Goal: Transaction & Acquisition: Purchase product/service

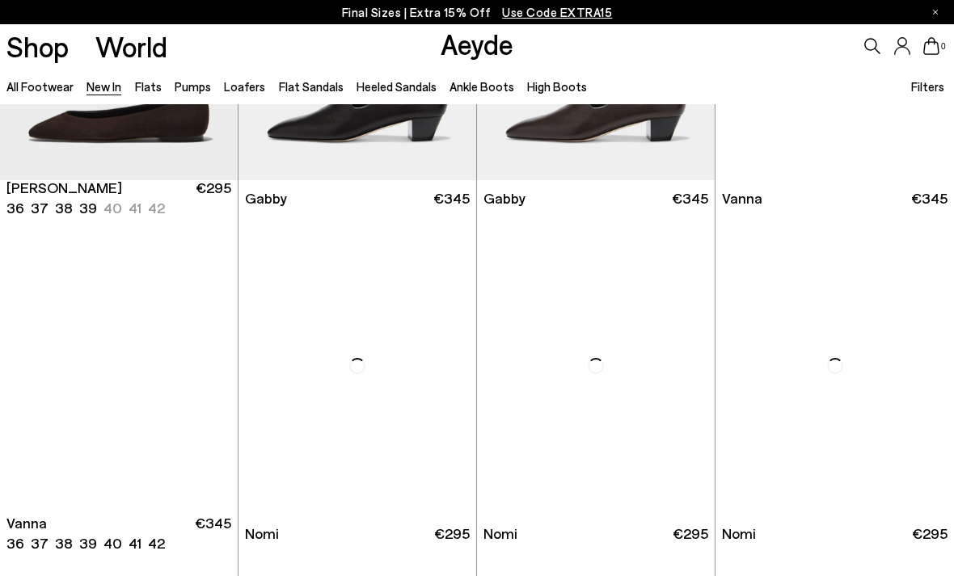
scroll to position [1952, 0]
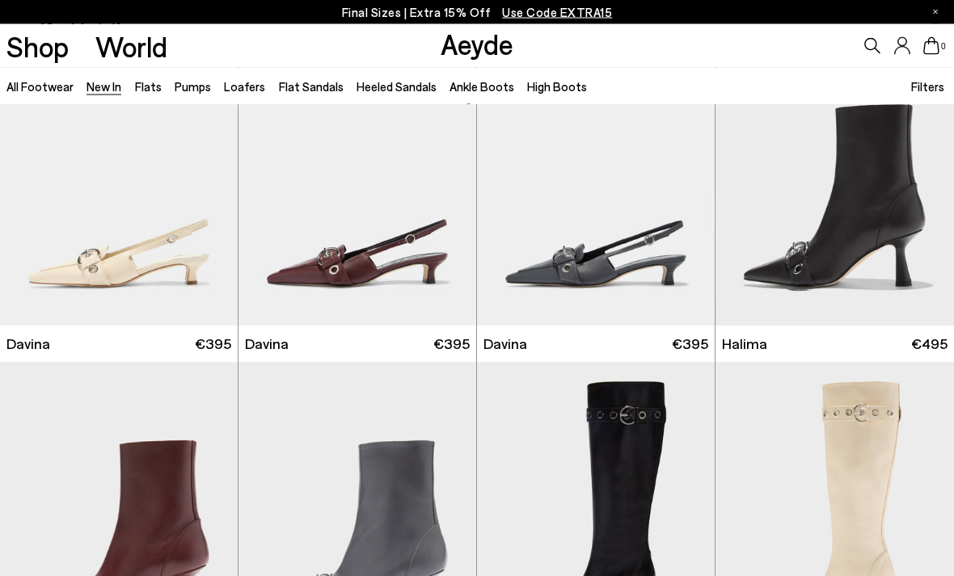
scroll to position [4103, 0]
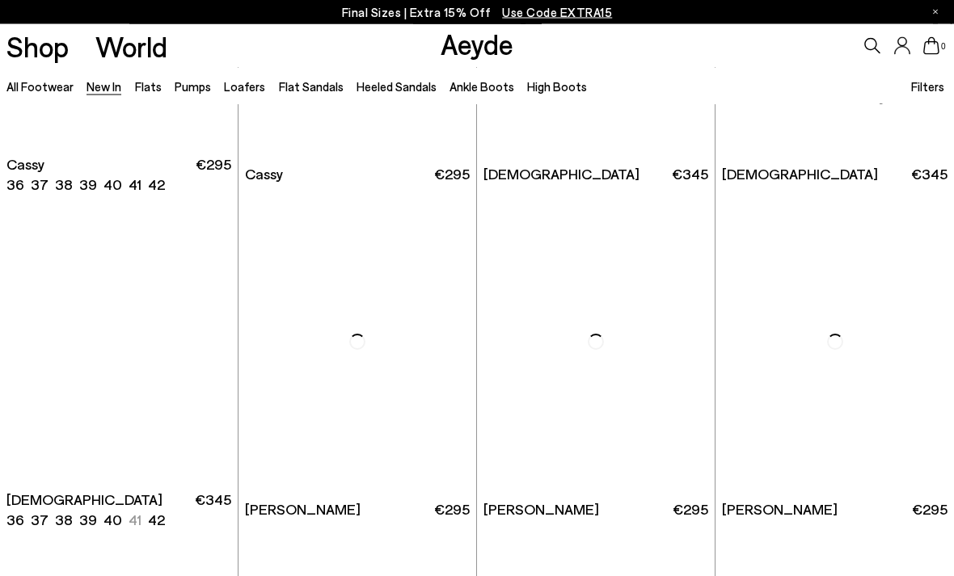
scroll to position [5615, 0]
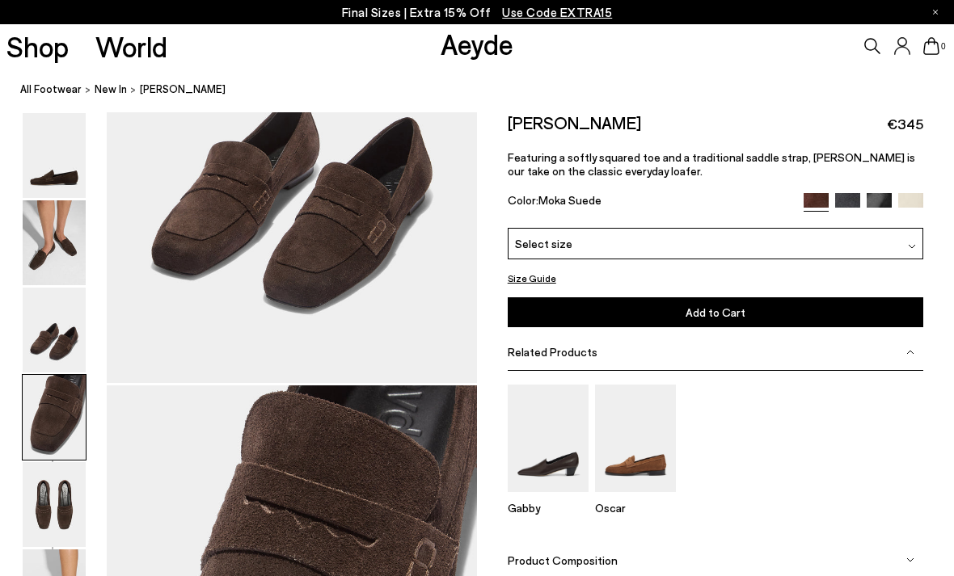
scroll to position [1489, 0]
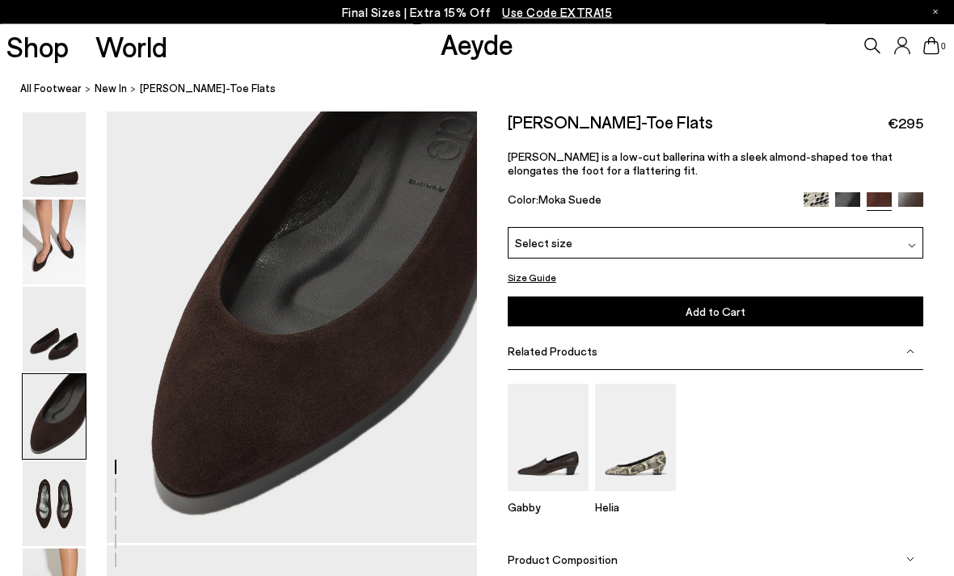
scroll to position [1461, 0]
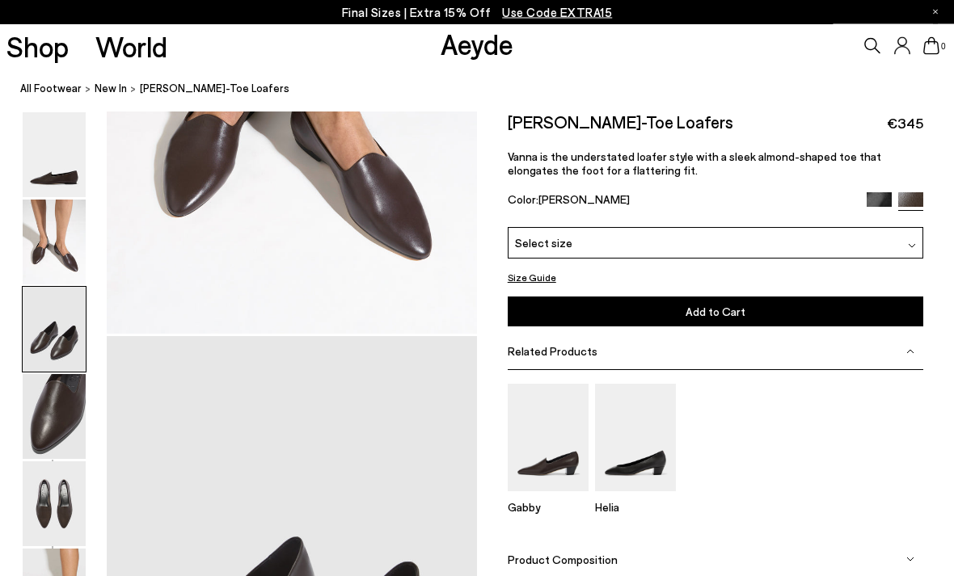
scroll to position [993, 0]
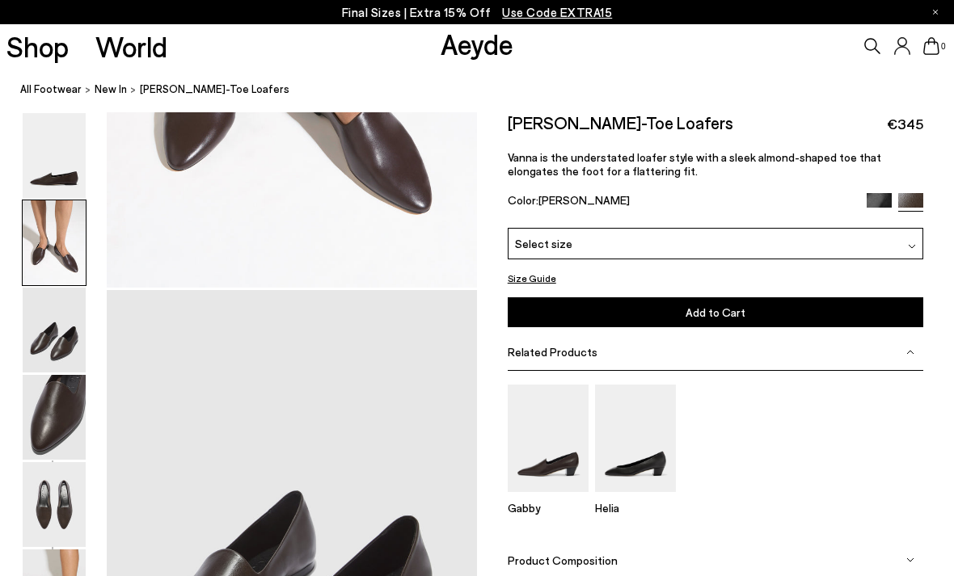
click at [33, 460] on div at bounding box center [54, 417] width 65 height 87
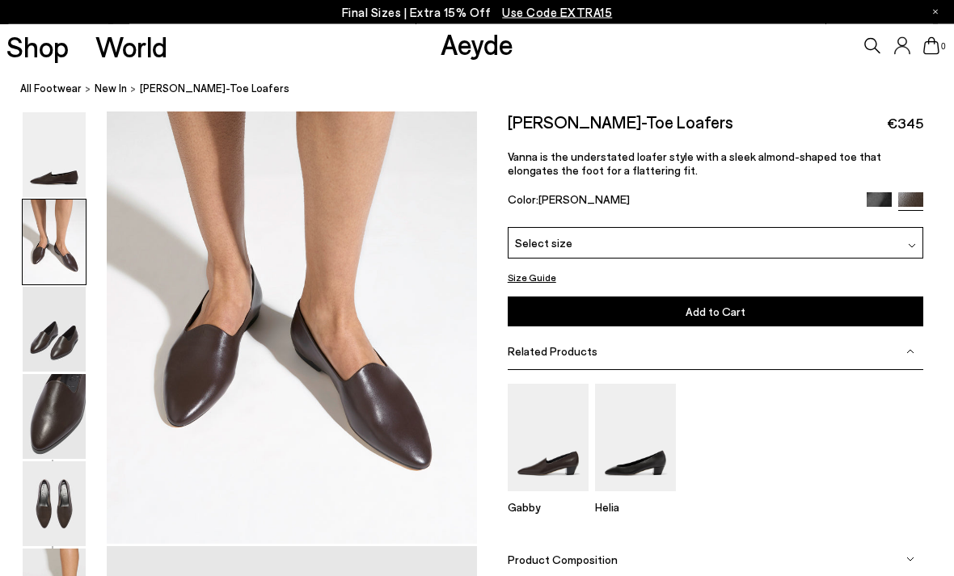
scroll to position [500, 0]
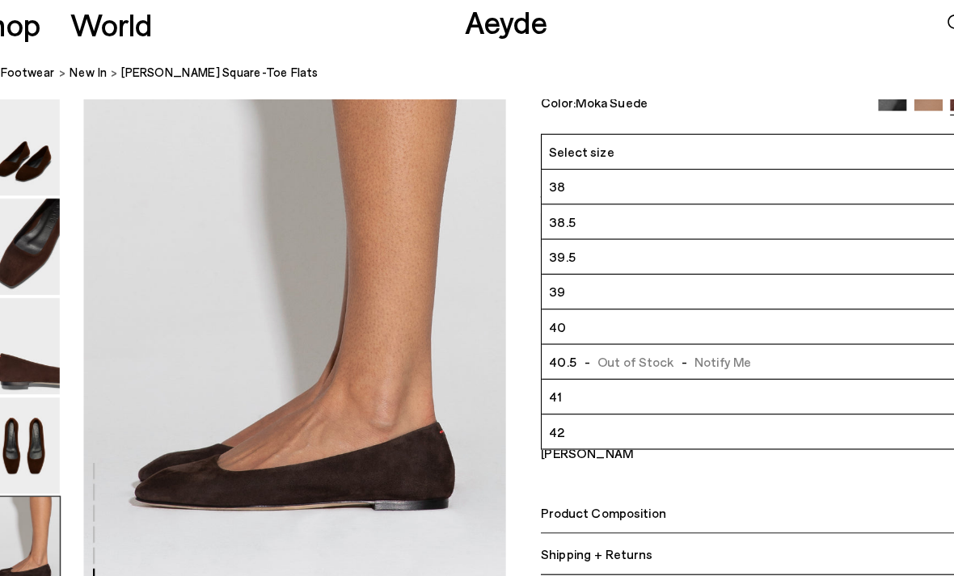
scroll to position [2514, 0]
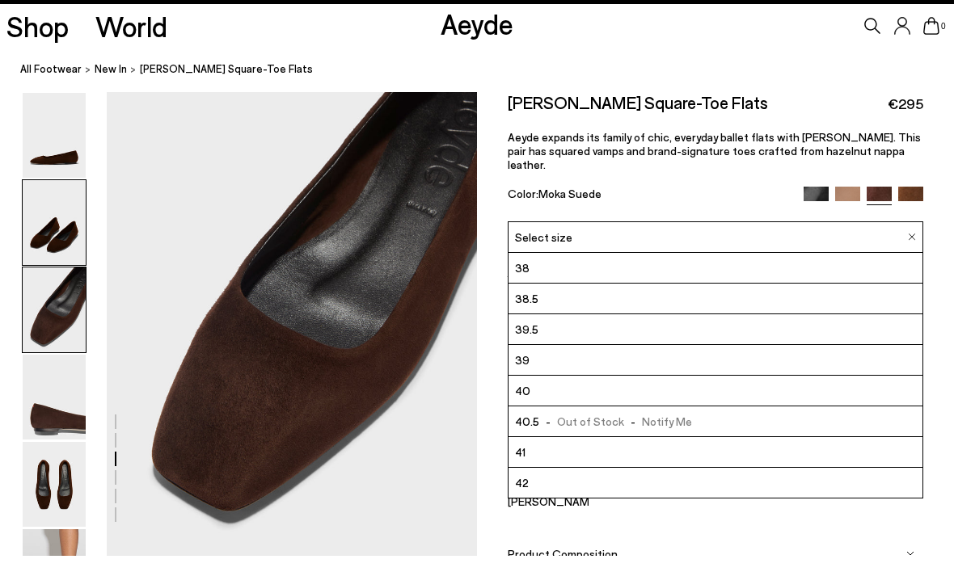
scroll to position [1012, 0]
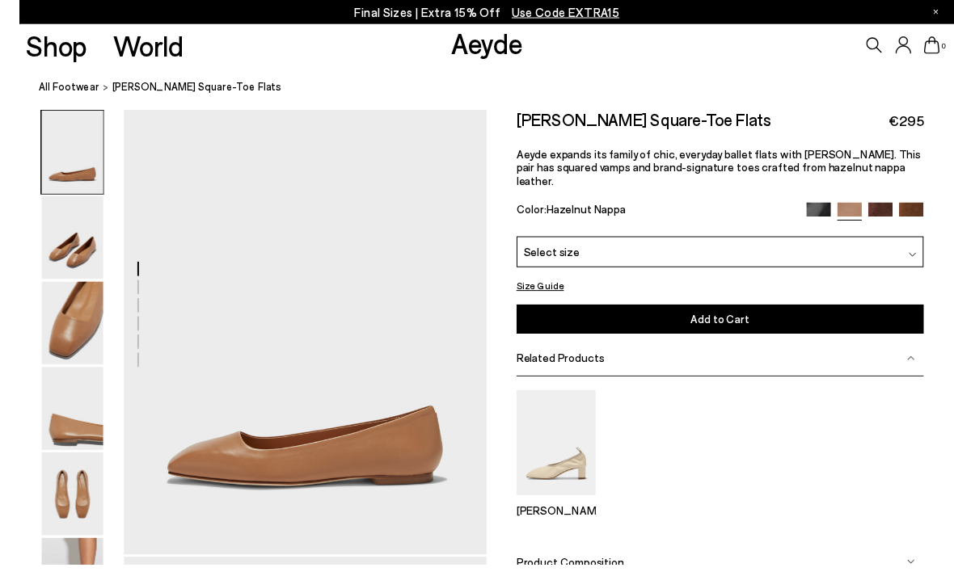
scroll to position [44, 0]
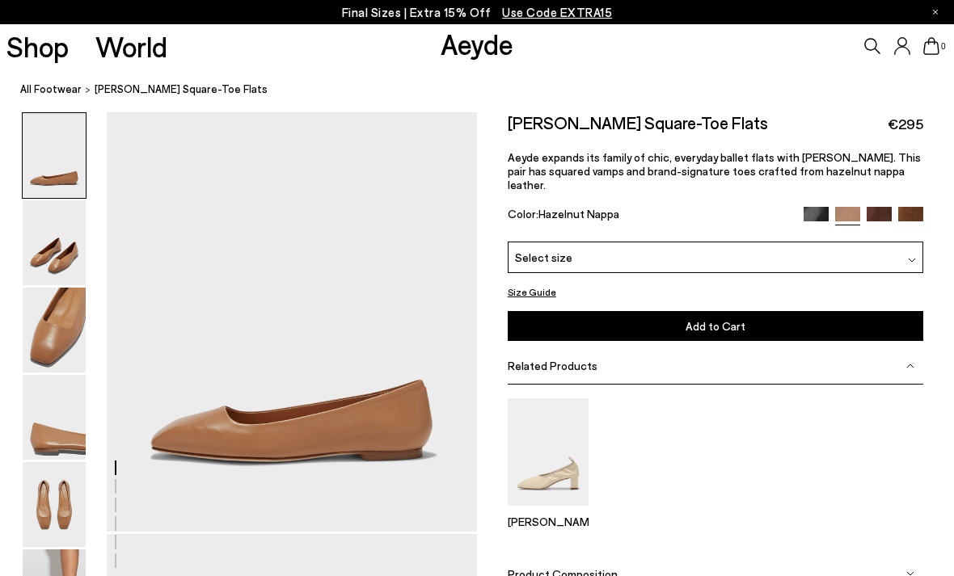
click at [879, 207] on img at bounding box center [879, 219] width 25 height 25
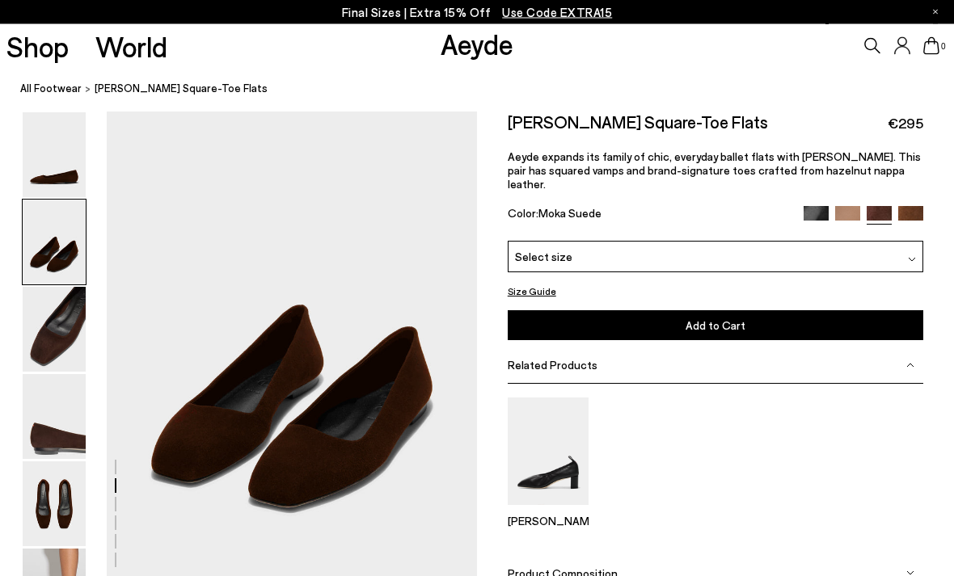
scroll to position [529, 0]
